Goal: Register for event/course

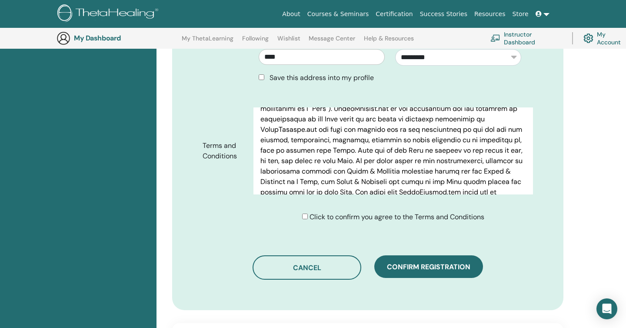
scroll to position [144, 0]
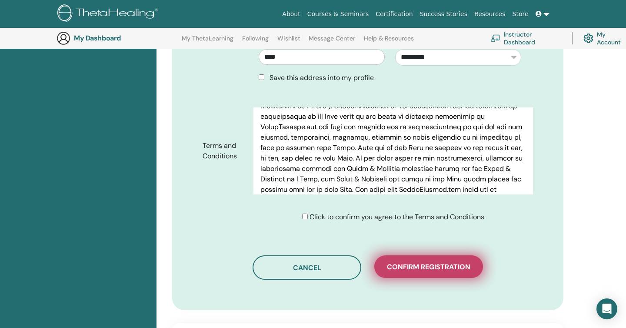
click at [410, 262] on span "Confirm registration" at bounding box center [428, 266] width 83 height 9
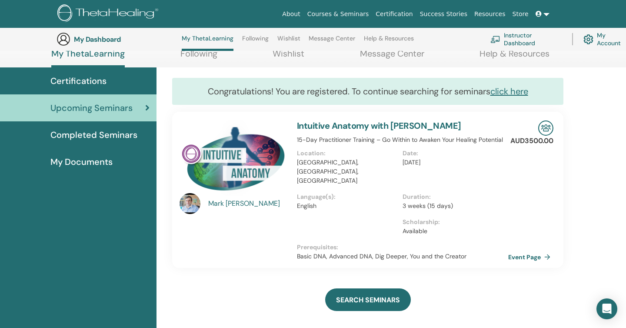
scroll to position [99, 0]
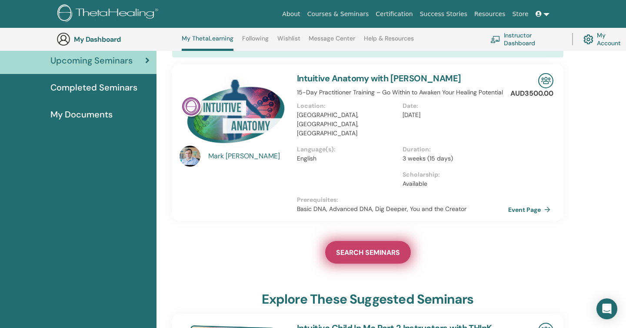
click at [385, 241] on link "SEARCH SEMINARS" at bounding box center [368, 252] width 86 height 23
